Goal: Task Accomplishment & Management: Manage account settings

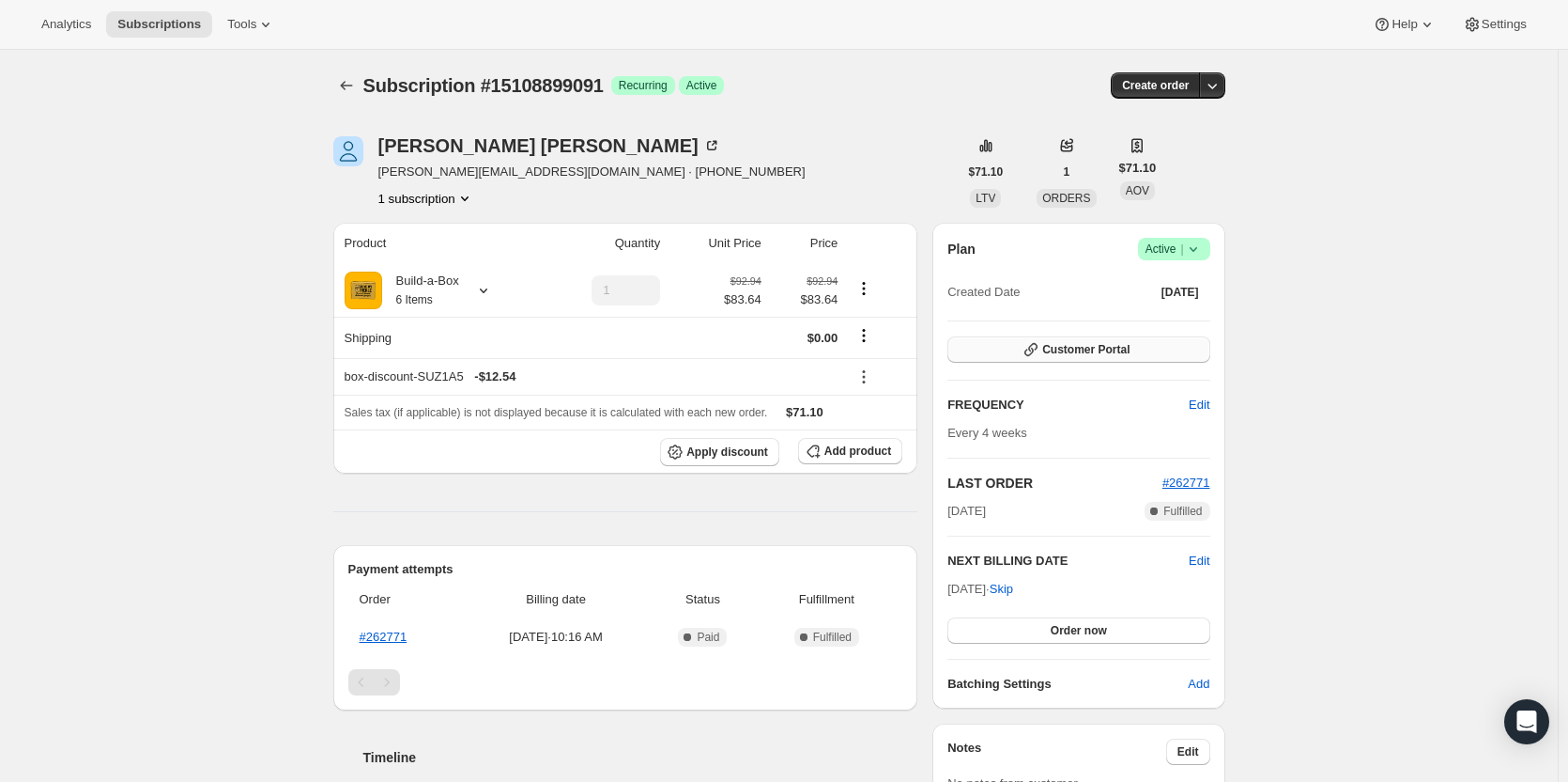
click at [1067, 353] on span "Customer Portal" at bounding box center [1085, 350] width 87 height 15
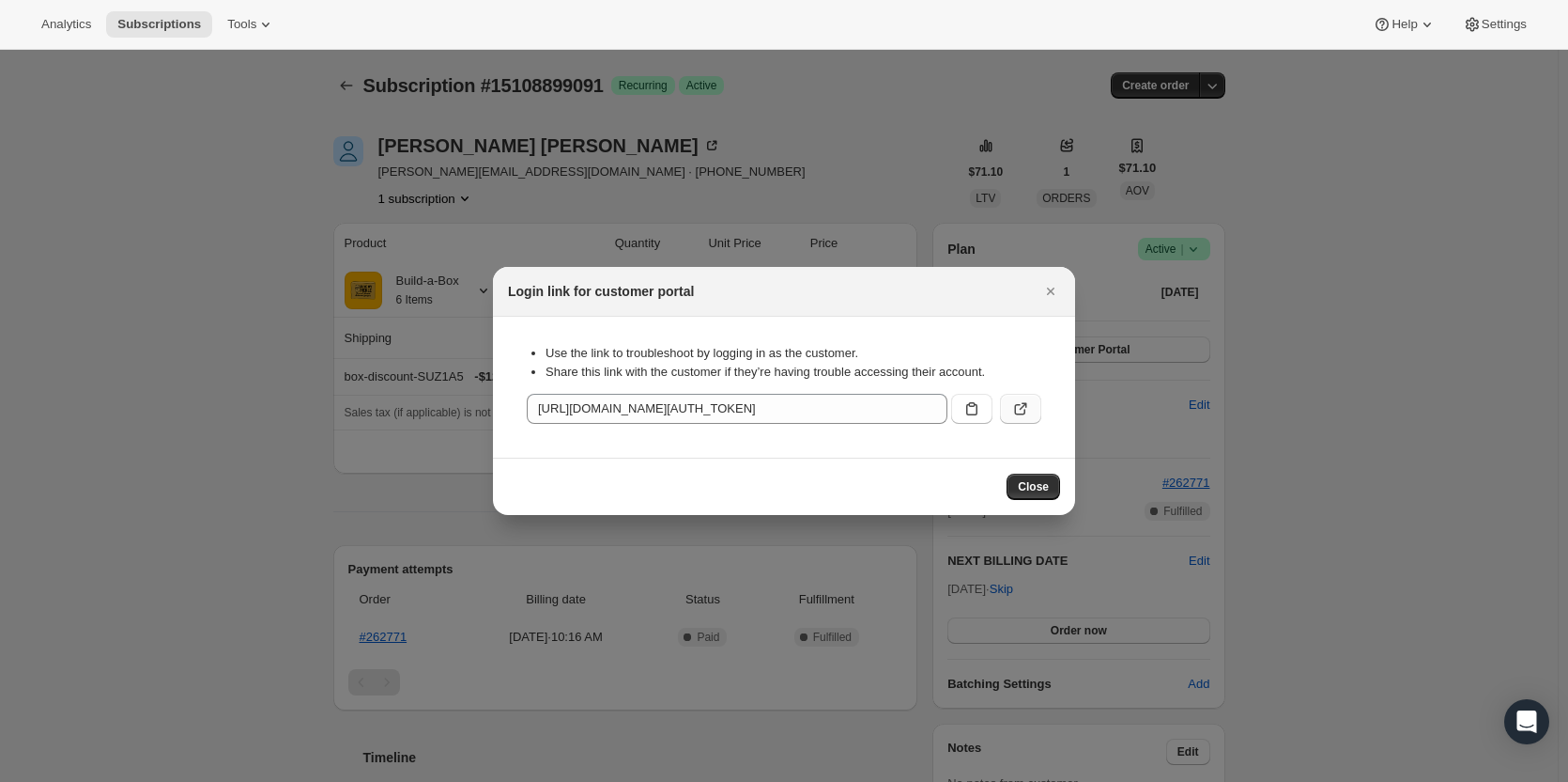
click at [1023, 412] on icon ":rbt:" at bounding box center [1021, 409] width 19 height 19
click at [1045, 299] on icon "Close" at bounding box center [1050, 291] width 19 height 19
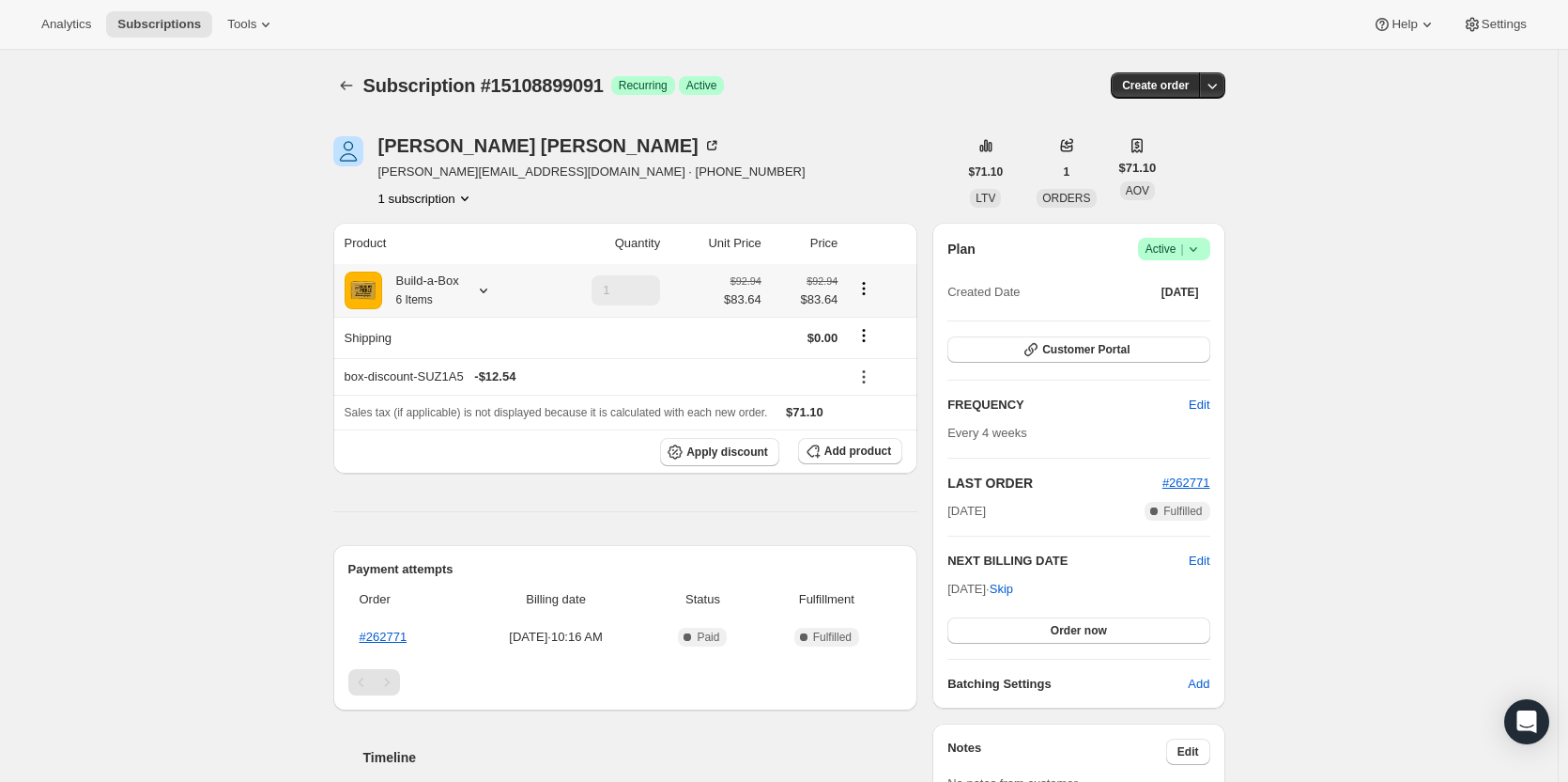
click at [465, 288] on div "Build-a-Box 6 Items" at bounding box center [440, 290] width 191 height 37
click at [484, 289] on icon at bounding box center [484, 290] width 19 height 19
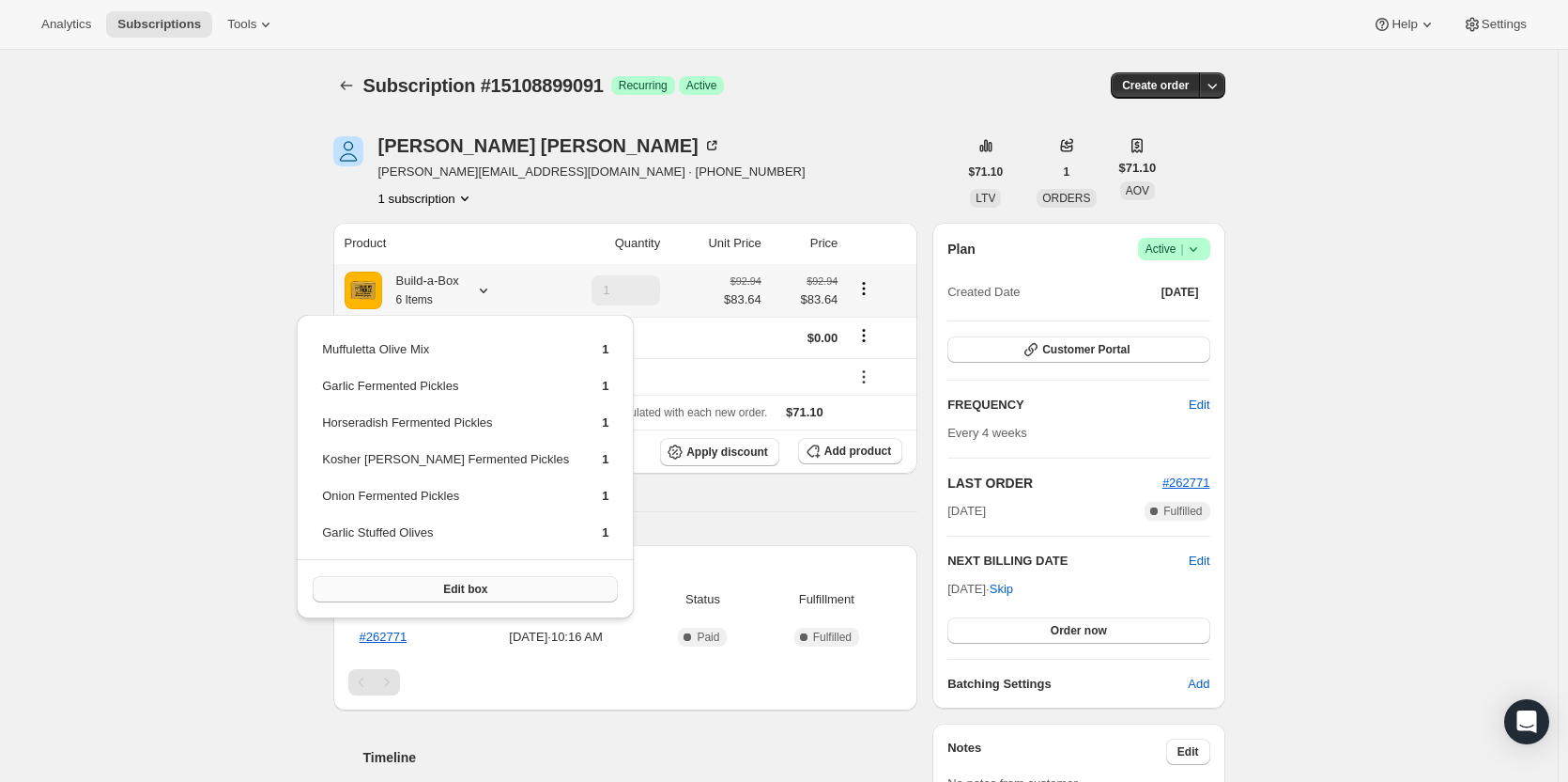
click at [444, 590] on span "Edit box" at bounding box center [466, 589] width 44 height 15
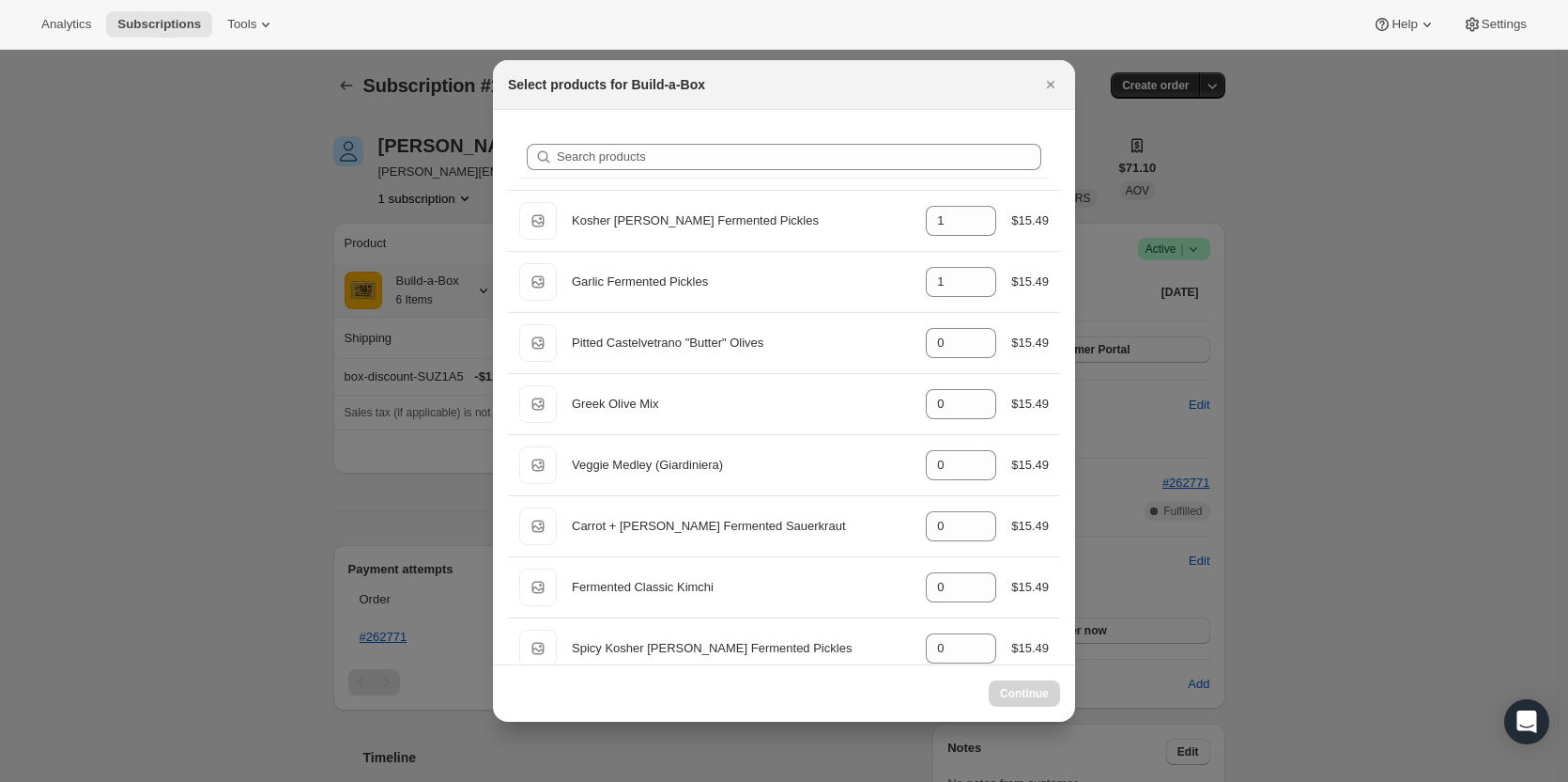
click at [752, 138] on div "Search products" at bounding box center [784, 157] width 530 height 41
click at [743, 156] on input "Search products" at bounding box center [799, 157] width 485 height 26
type input "o"
type input "0"
type input "1"
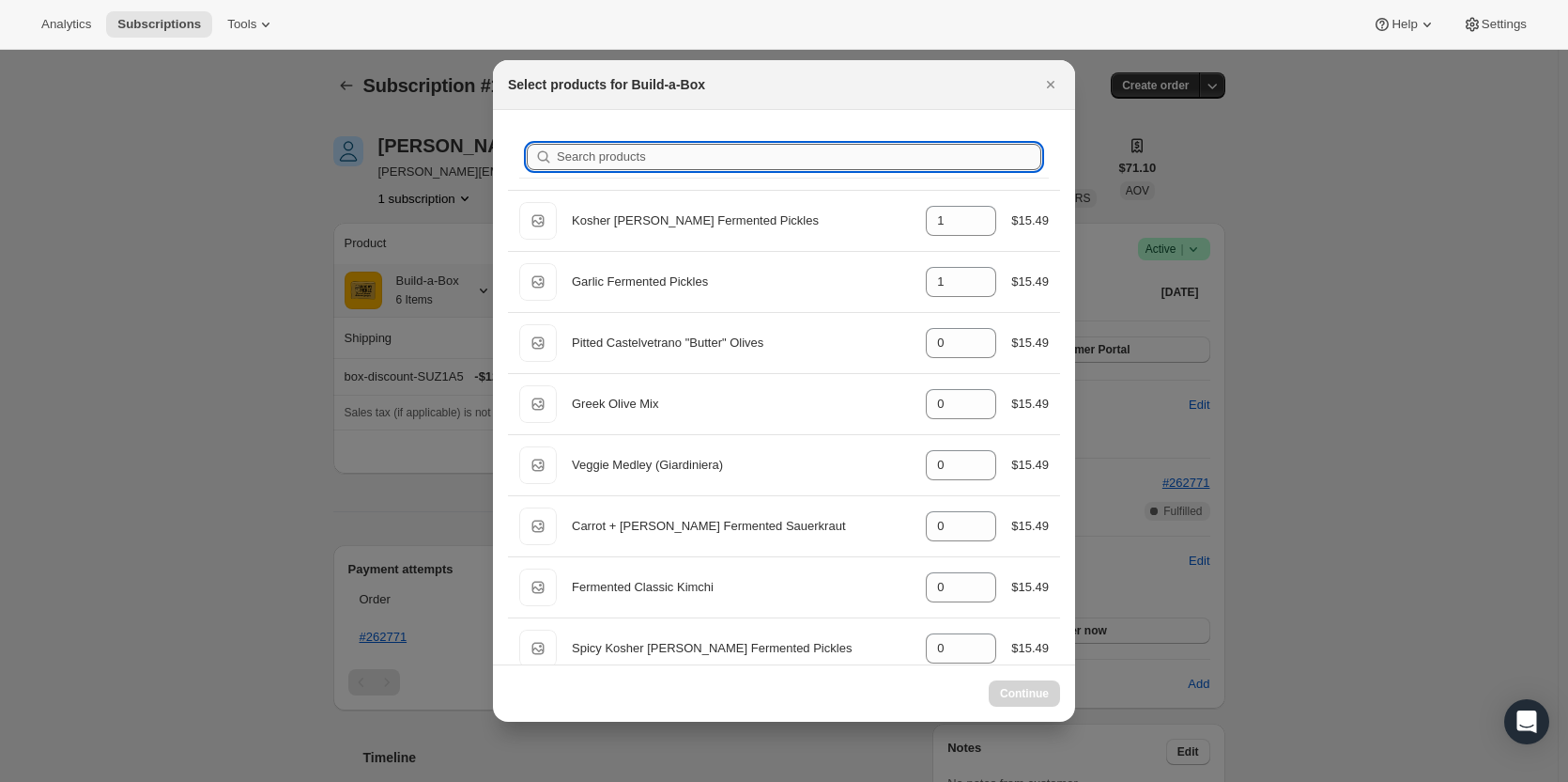
type input "0"
type input "1"
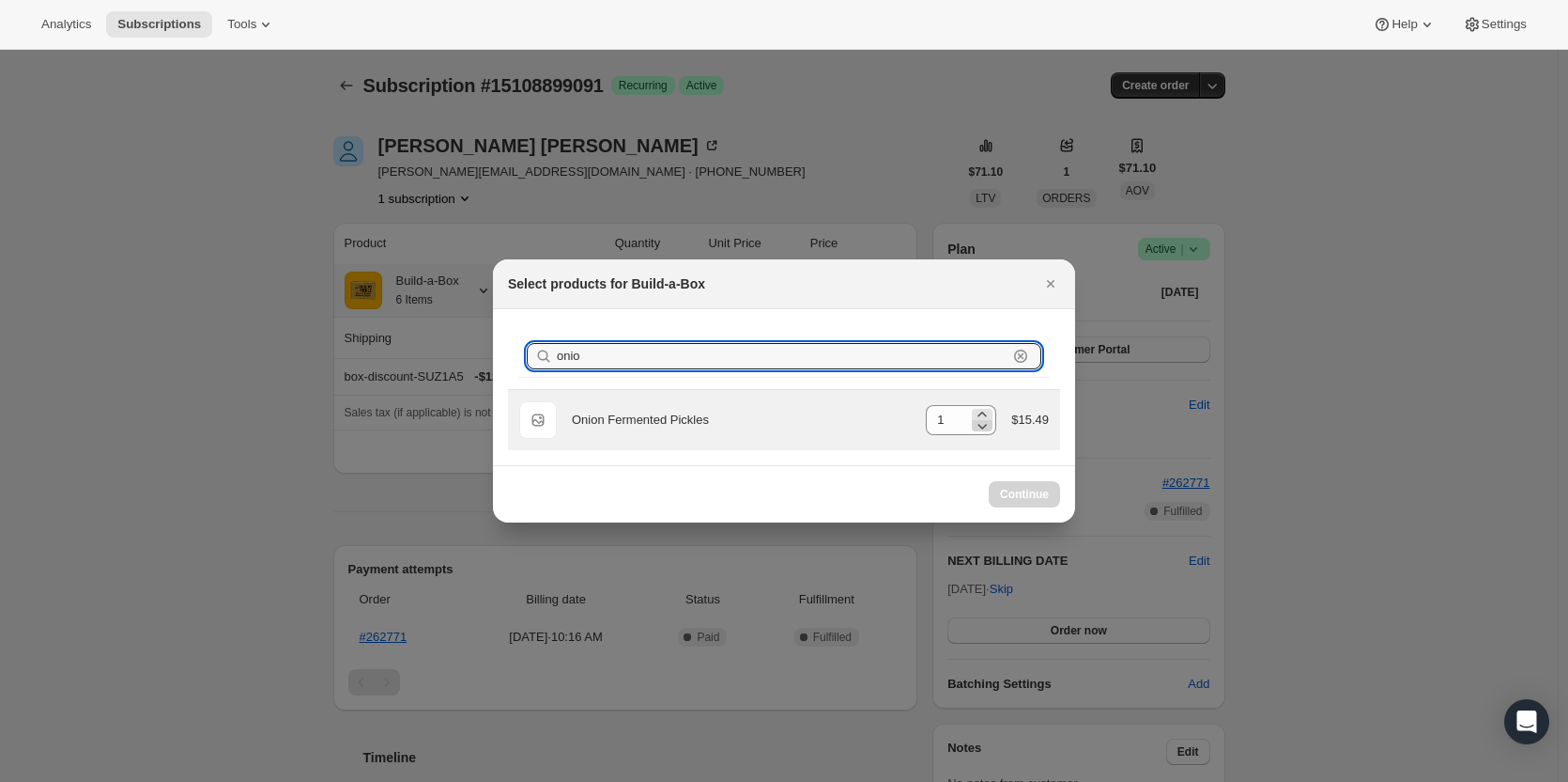
type input "onio"
click at [979, 429] on icon ":ree:" at bounding box center [982, 426] width 19 height 19
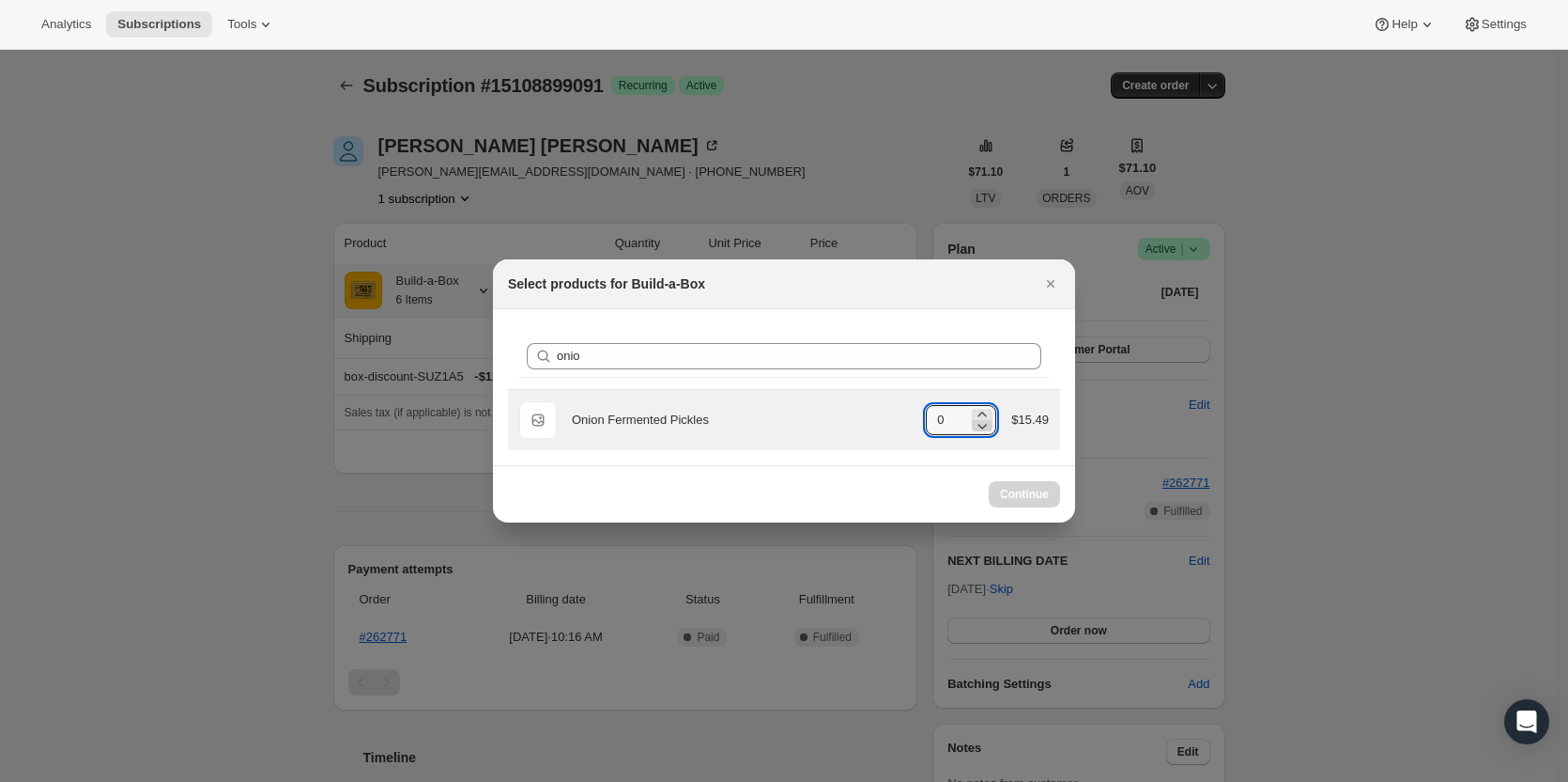
type input "1"
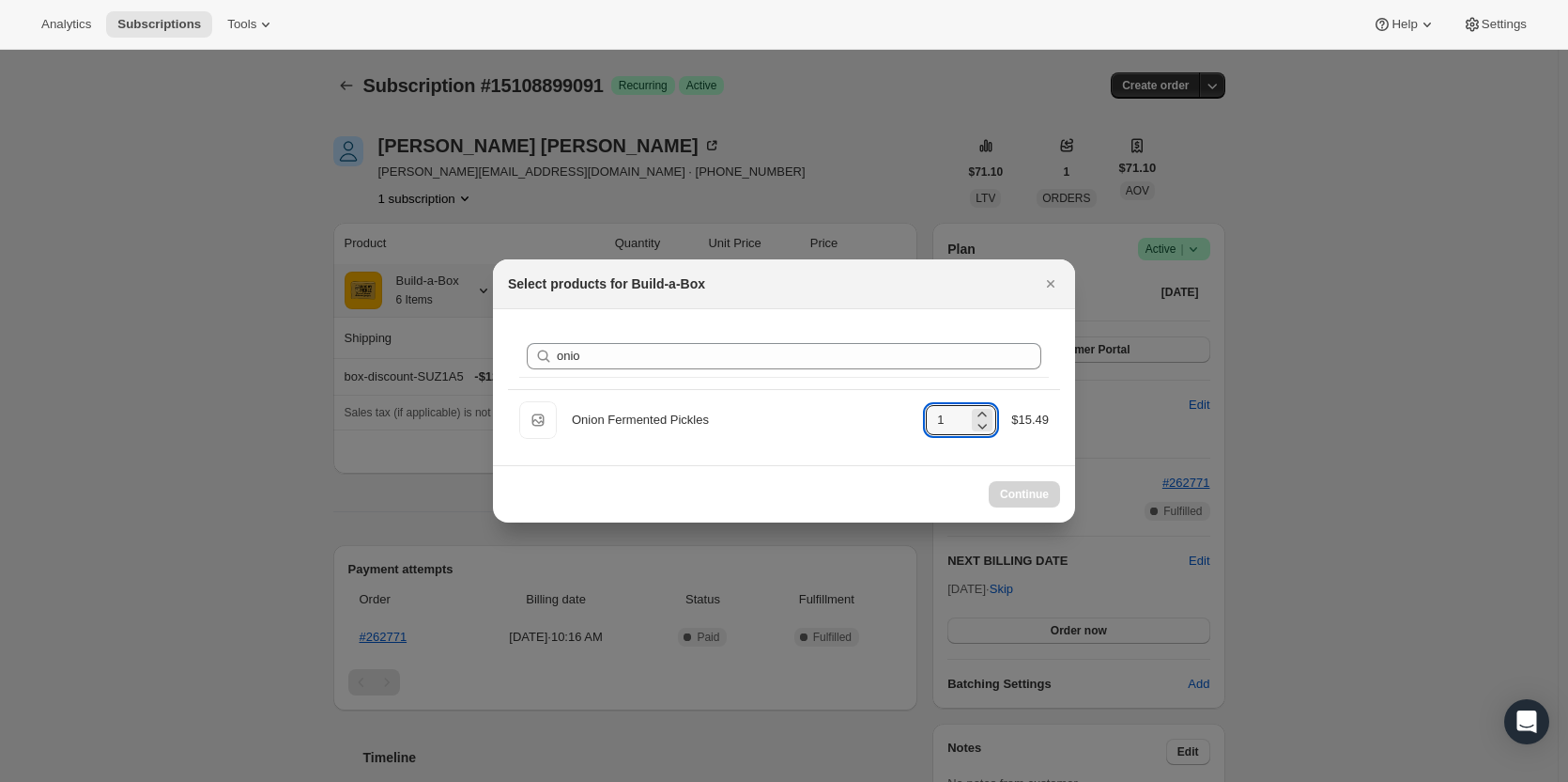
select select "gid://shopify/ProductVariant/49973439234323"
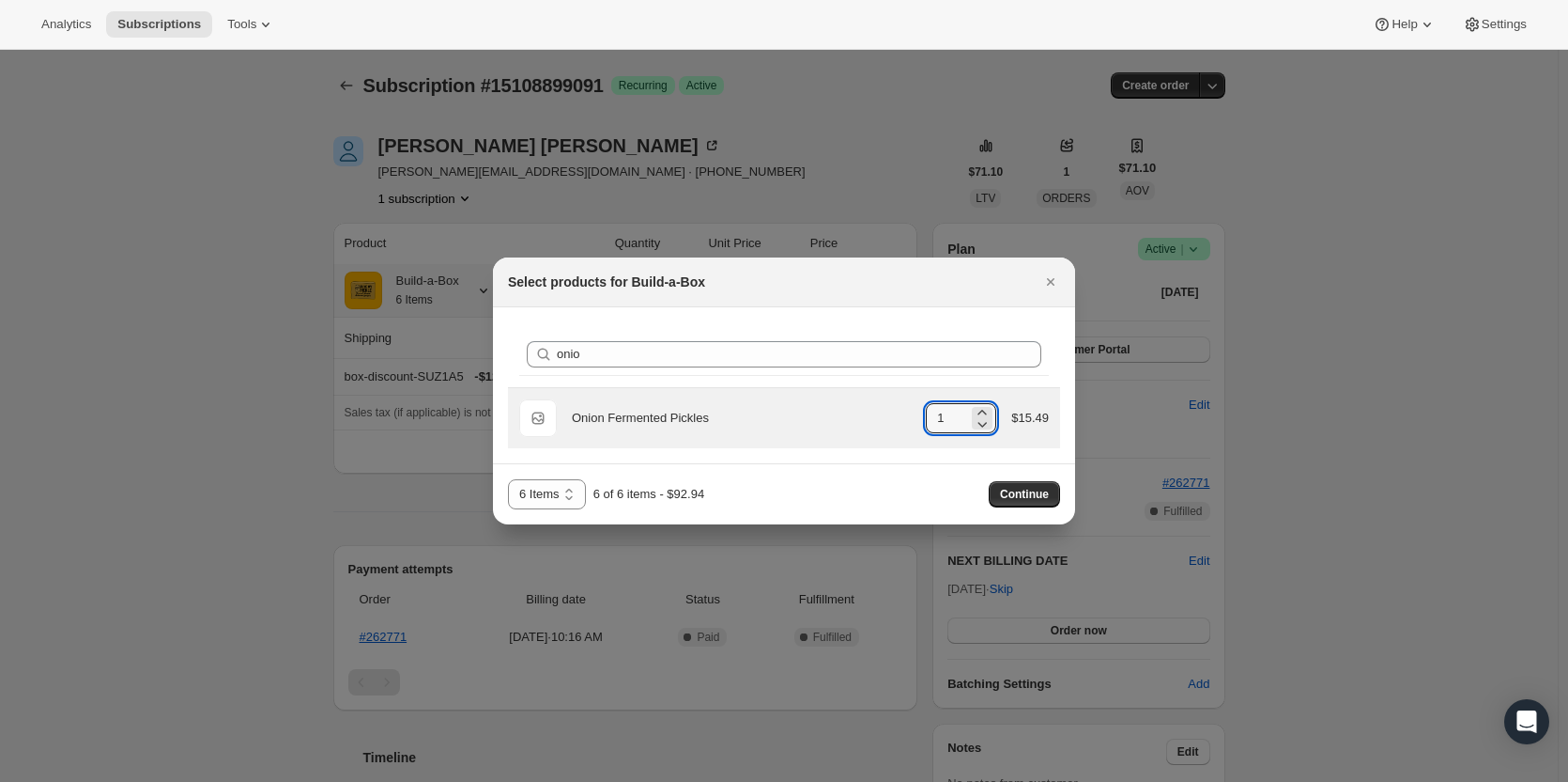
drag, startPoint x: 985, startPoint y: 430, endPoint x: 974, endPoint y: 431, distance: 11.0
click at [985, 430] on icon ":ree:" at bounding box center [982, 424] width 19 height 19
type input "0"
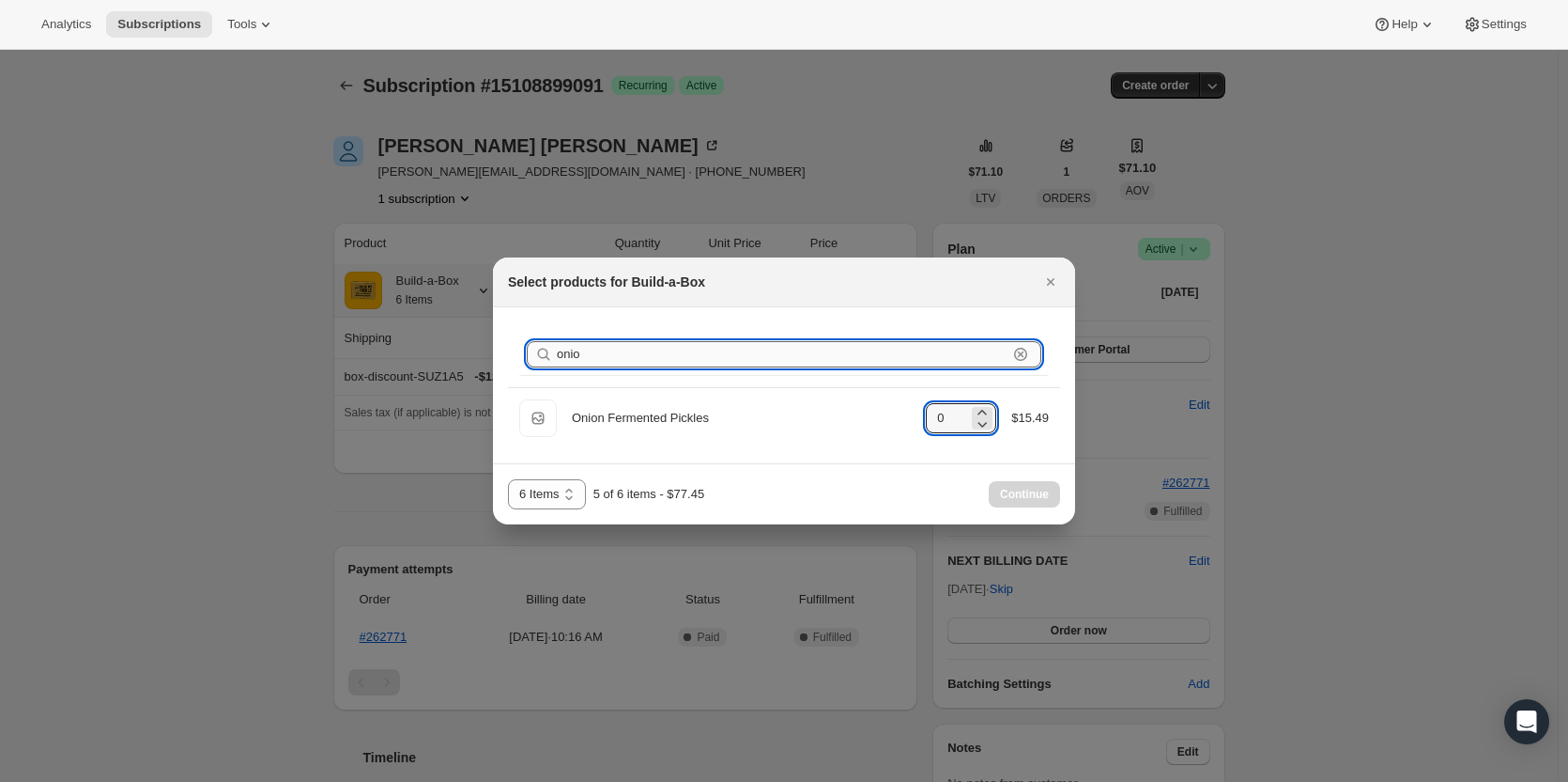
click at [772, 356] on input "onio" at bounding box center [782, 354] width 450 height 26
type input "o"
type input "1"
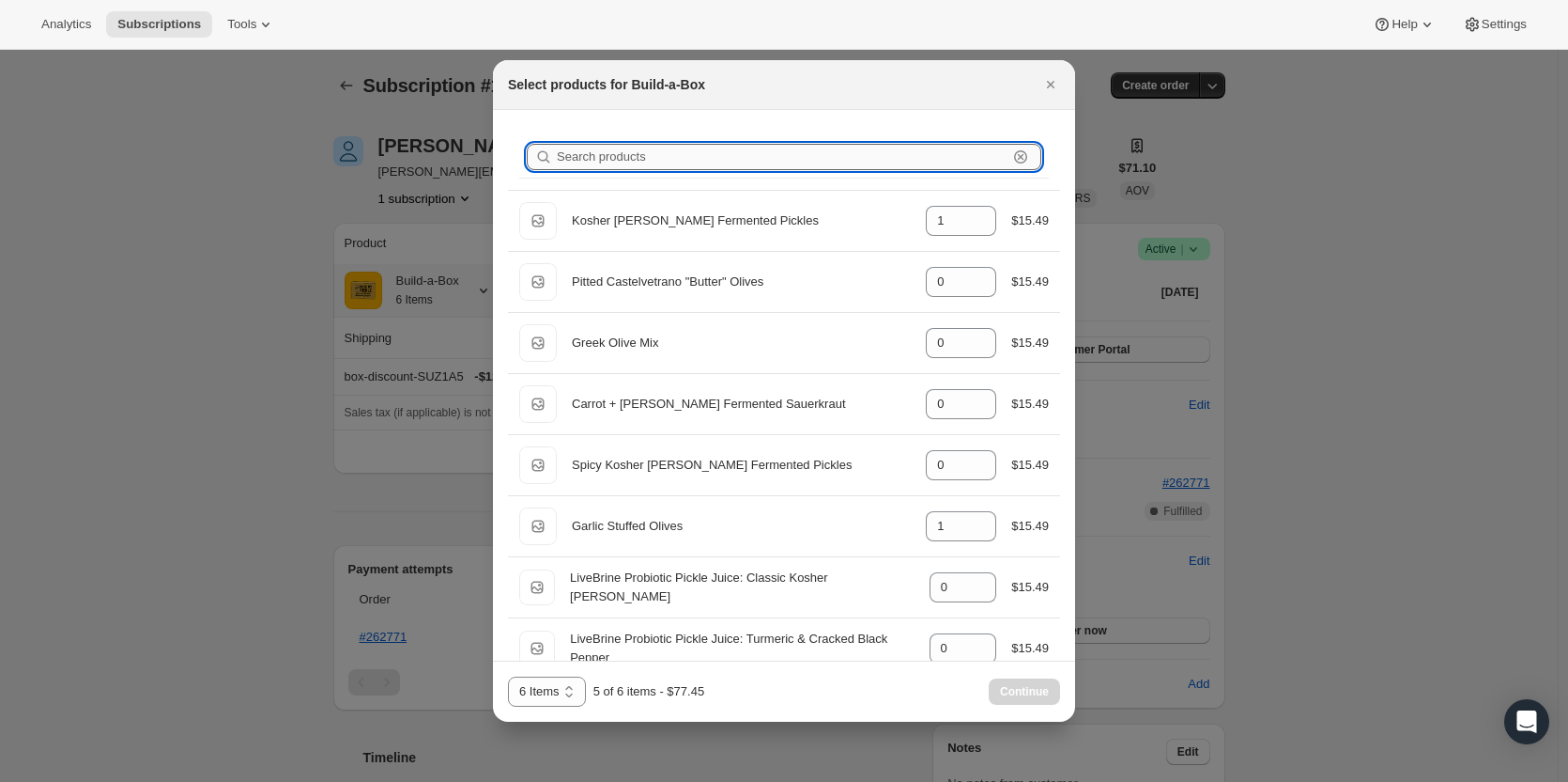
type input "1"
type input "0"
type input "1"
type input "0"
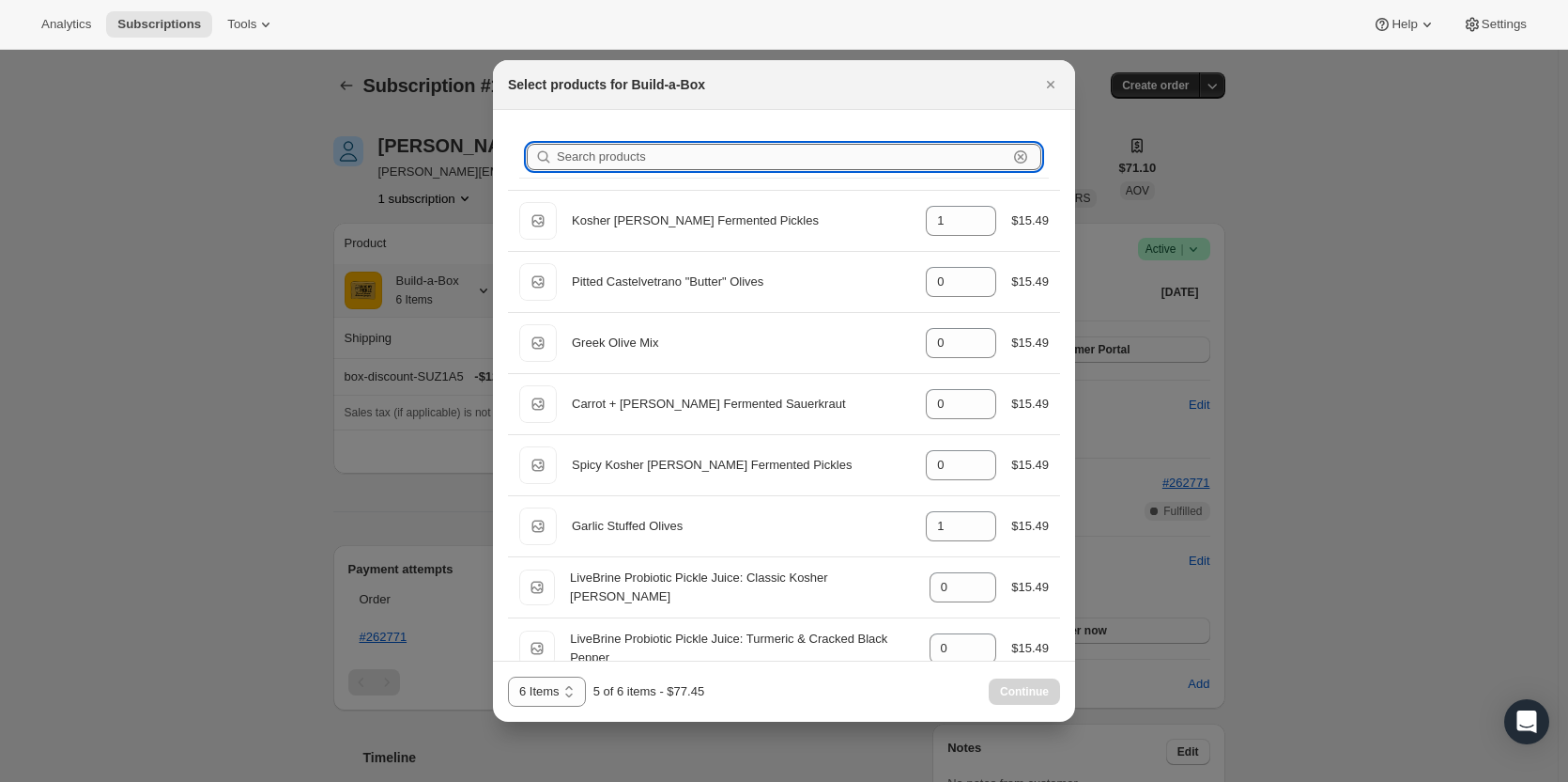
type input "1"
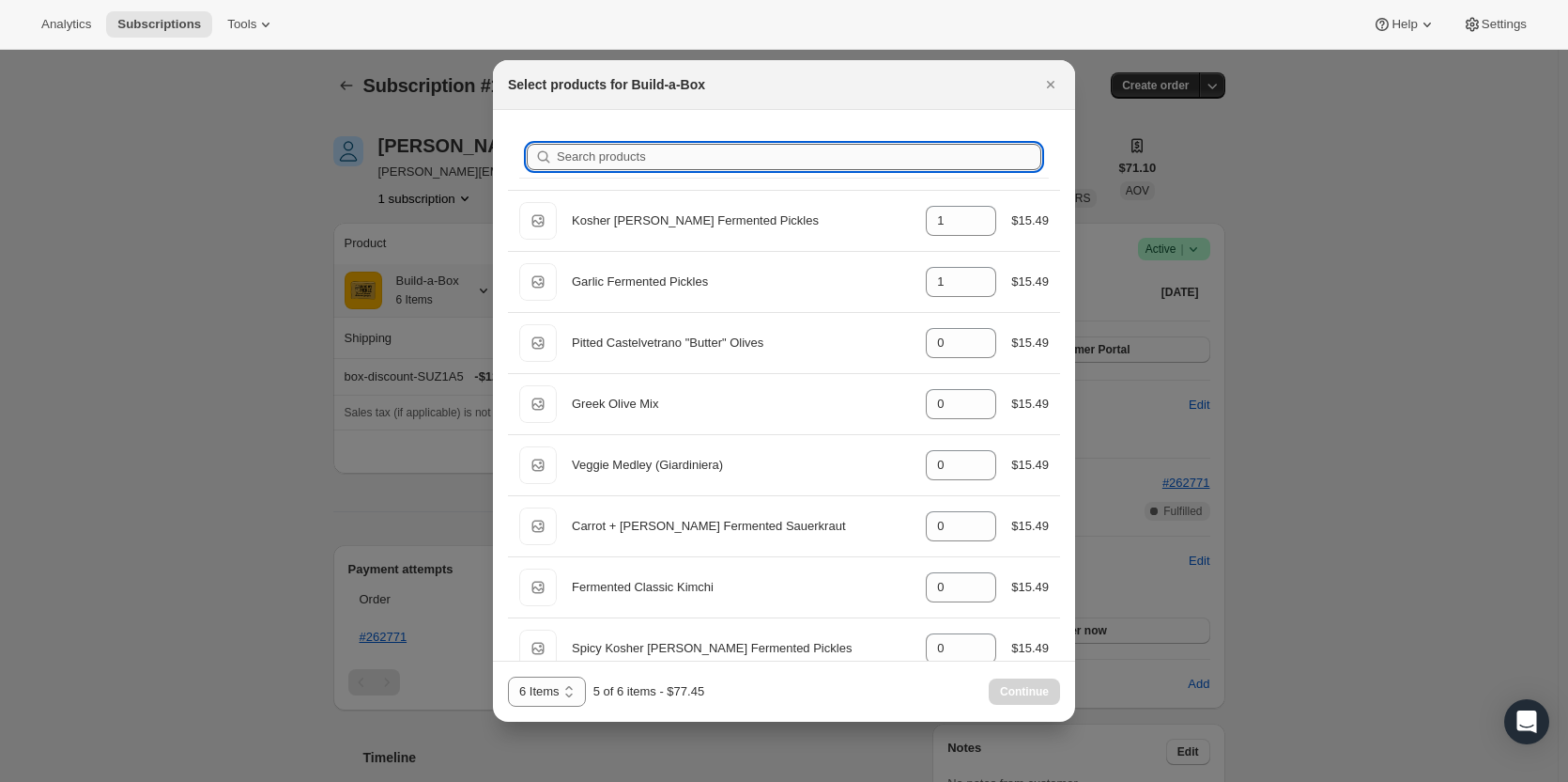
type input "g"
type input "0"
type input "1"
type input "0"
type input "ga"
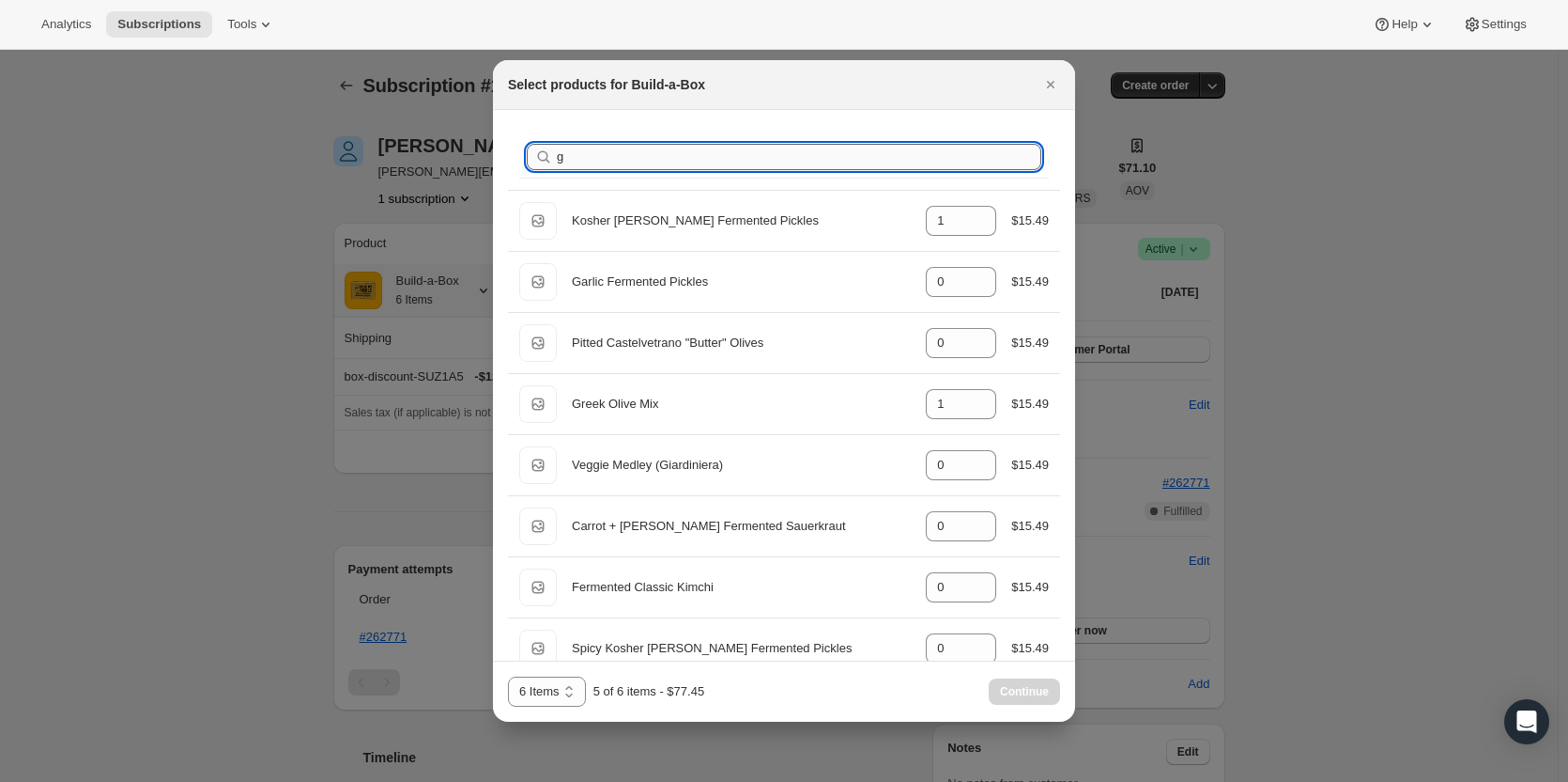
type input "1"
type input "0"
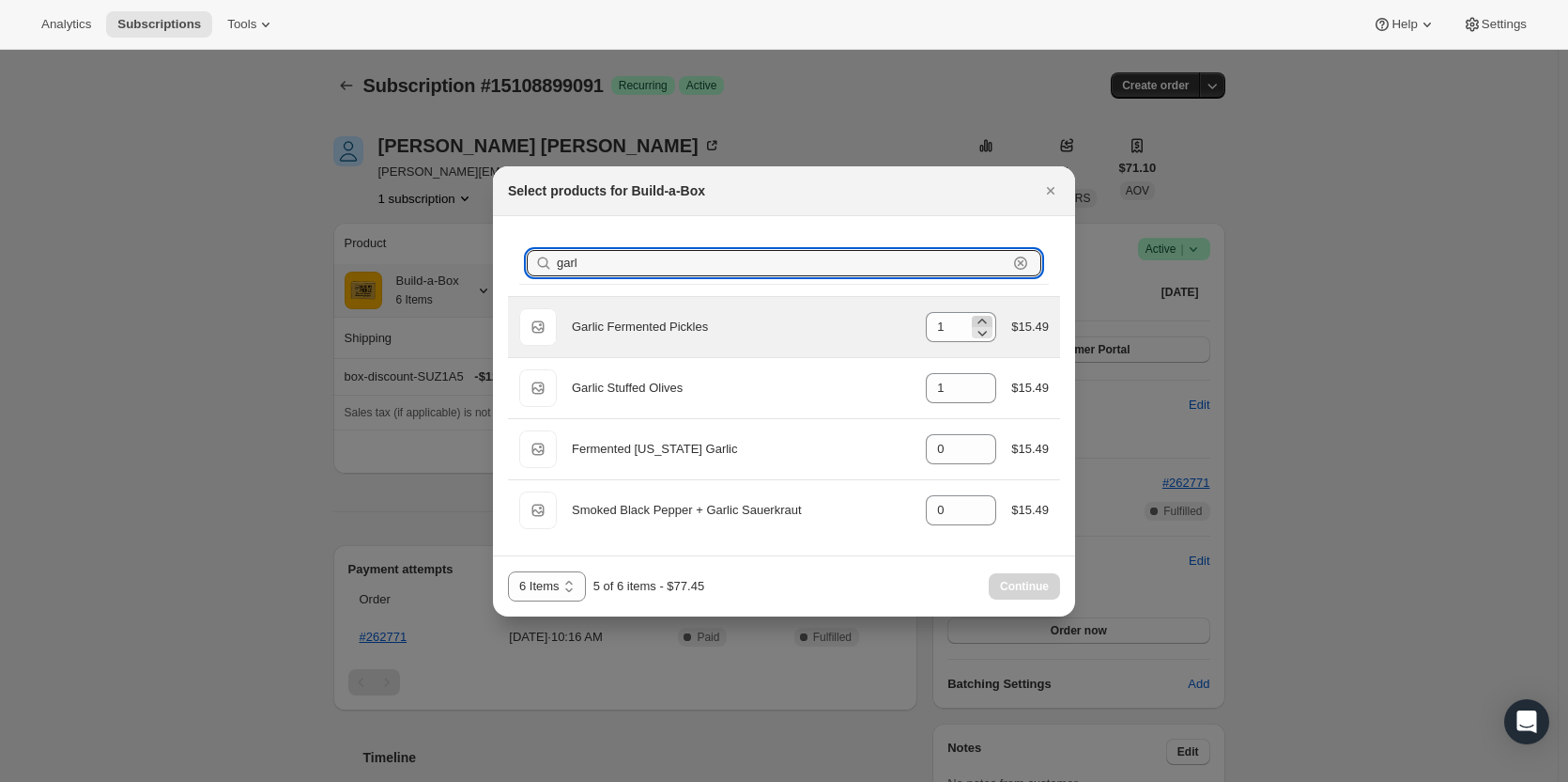
type input "garl"
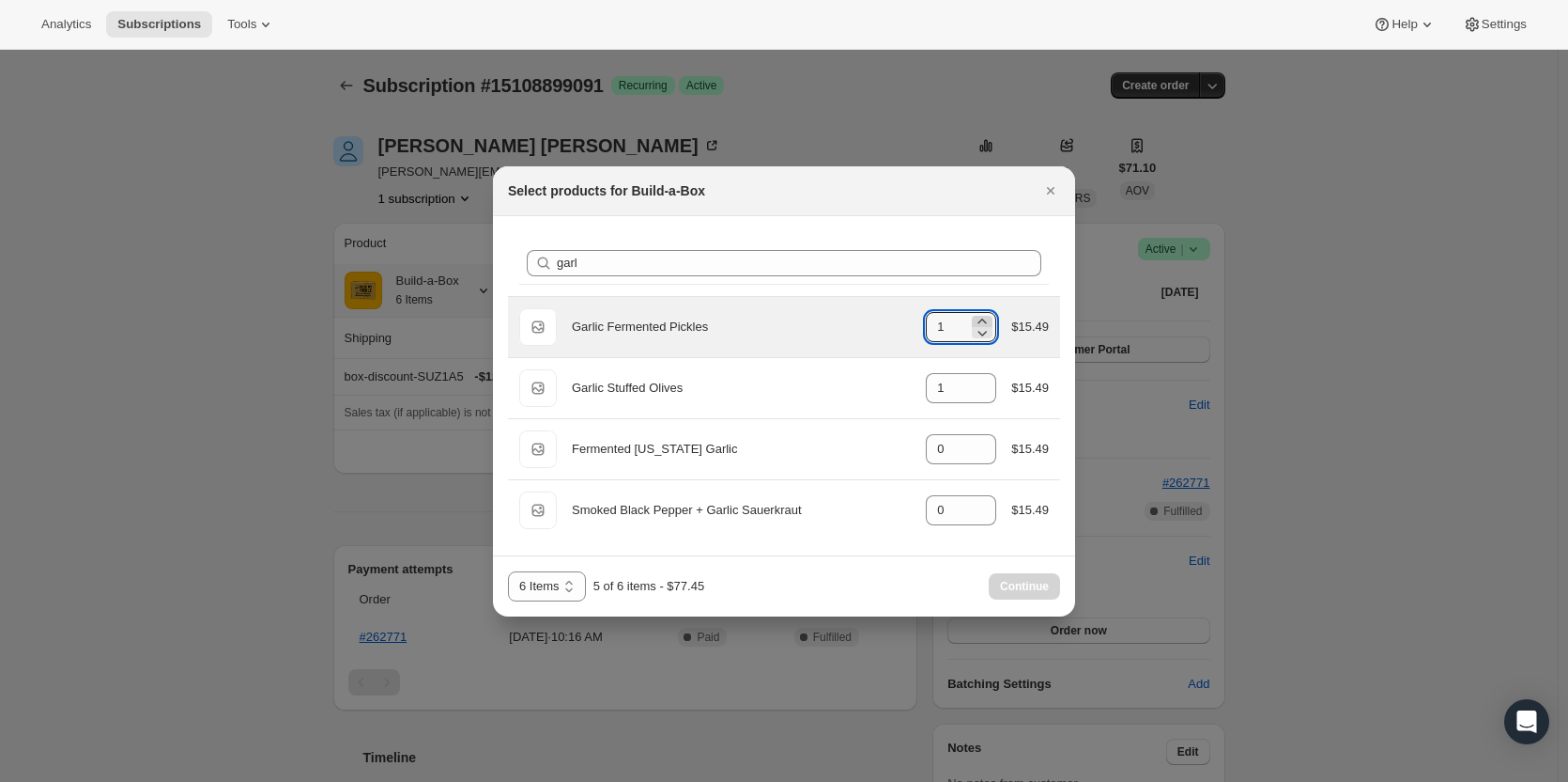
click at [985, 316] on icon ":ree:" at bounding box center [982, 322] width 19 height 19
type input "2"
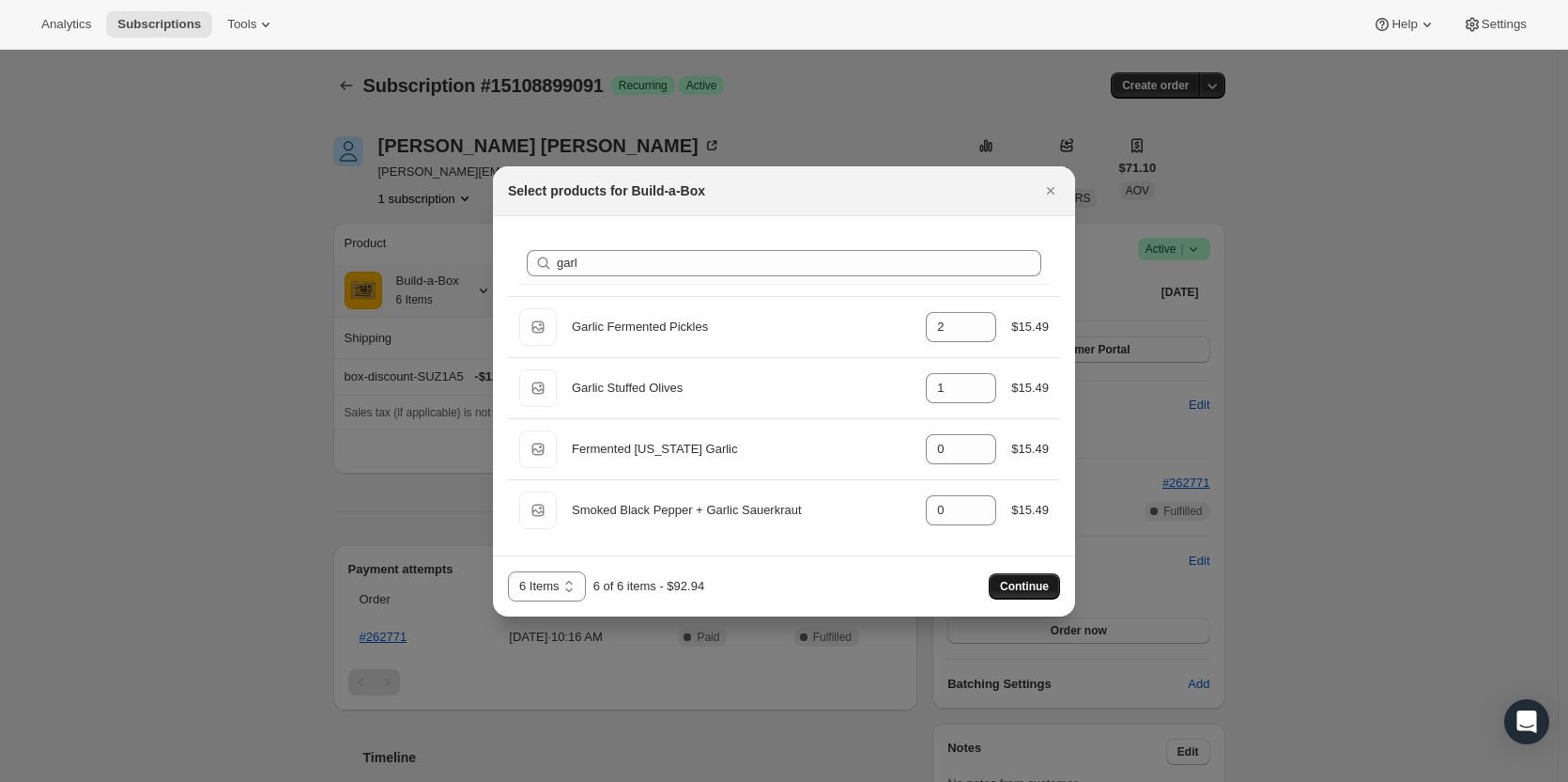
click at [1022, 588] on span "Continue" at bounding box center [1024, 586] width 49 height 15
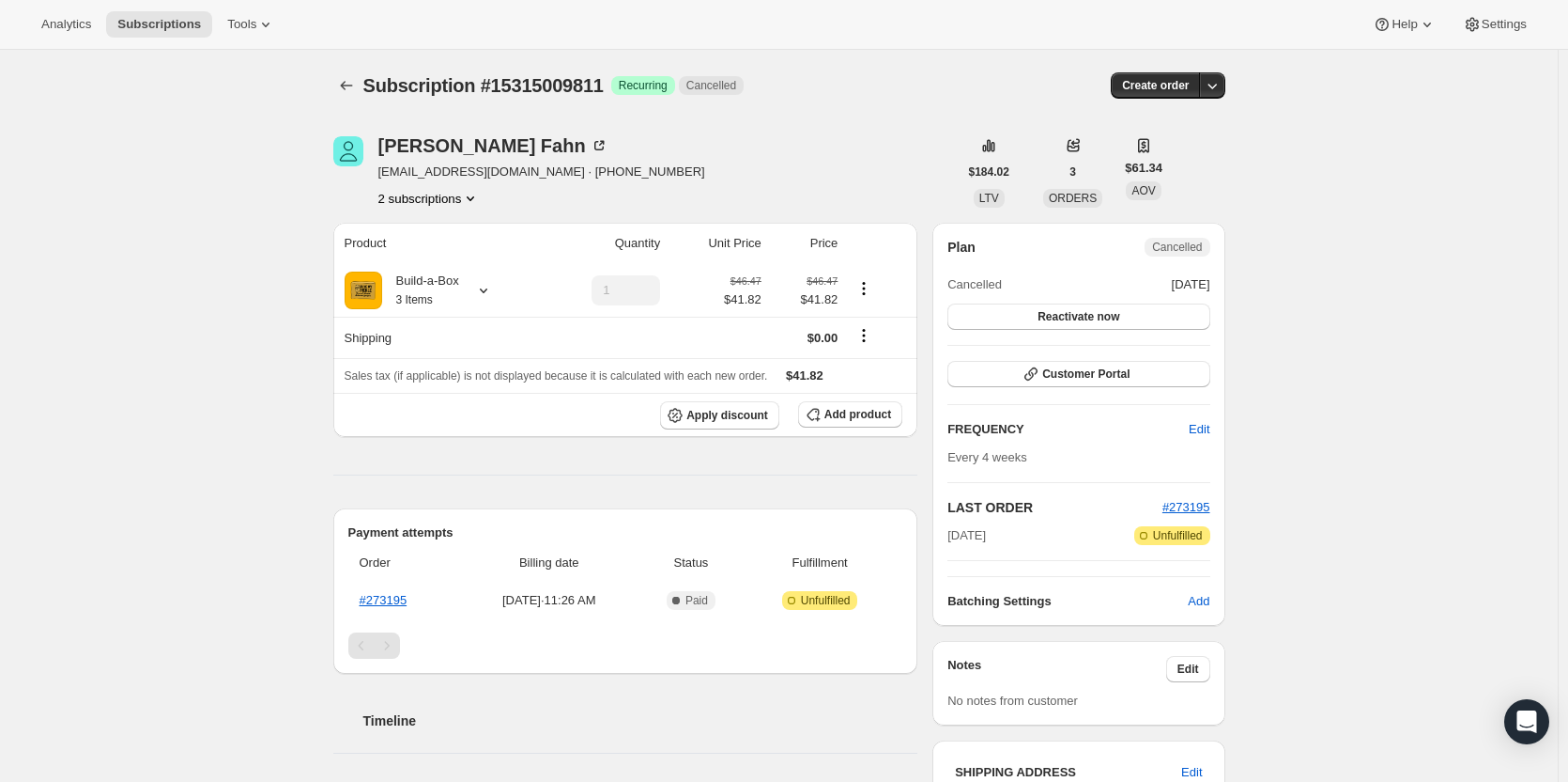
click at [441, 200] on button "2 subscriptions" at bounding box center [429, 199] width 103 height 19
click at [441, 244] on button "12826181907" at bounding box center [434, 232] width 142 height 30
